Goal: Download file/media

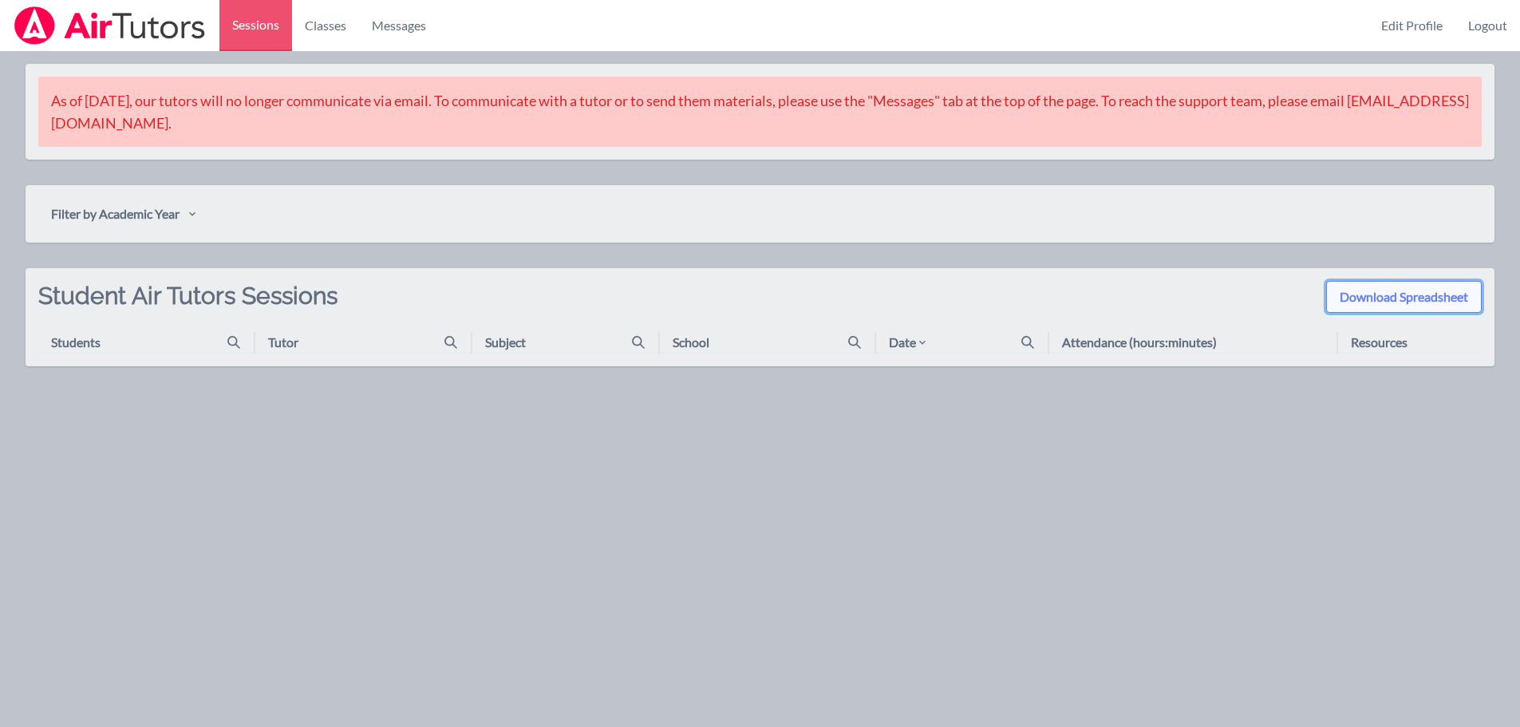
click at [1400, 291] on button "Download Spreadsheet" at bounding box center [1404, 297] width 156 height 32
click at [197, 211] on icon "button" at bounding box center [192, 213] width 13 height 13
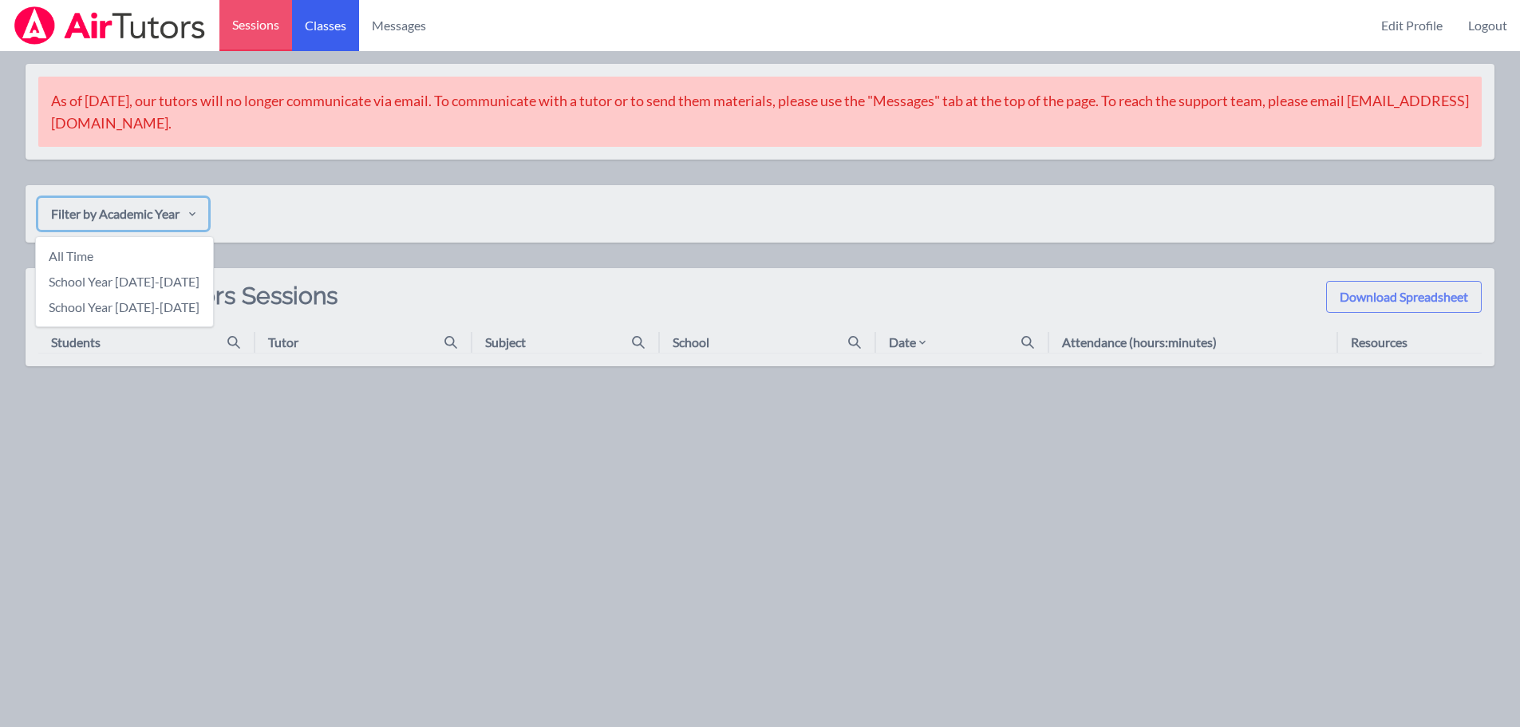
click at [322, 30] on link "Classes" at bounding box center [325, 25] width 67 height 51
